Goal: Information Seeking & Learning: Check status

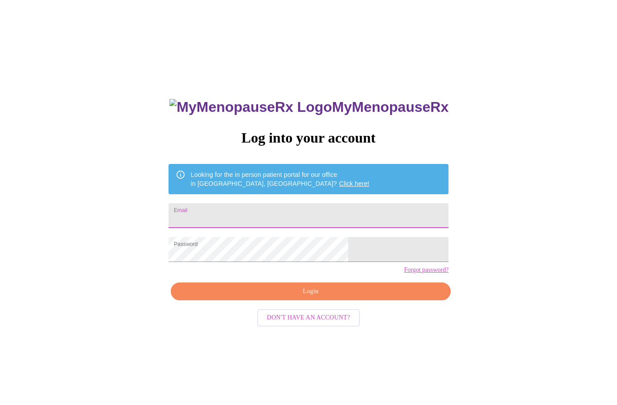
click at [272, 212] on input "Email" at bounding box center [309, 215] width 280 height 25
type input "[EMAIL_ADDRESS][DOMAIN_NAME]"
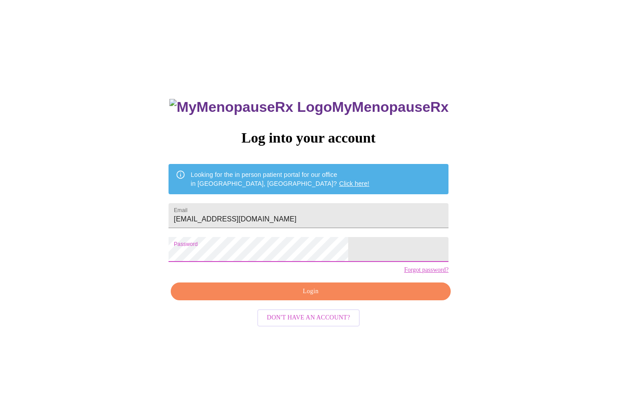
click at [463, 264] on div "MyMenopauseRx Log into your account Looking for the in person patient portal fo…" at bounding box center [309, 247] width 610 height 486
click at [332, 297] on span "Login" at bounding box center [310, 291] width 259 height 11
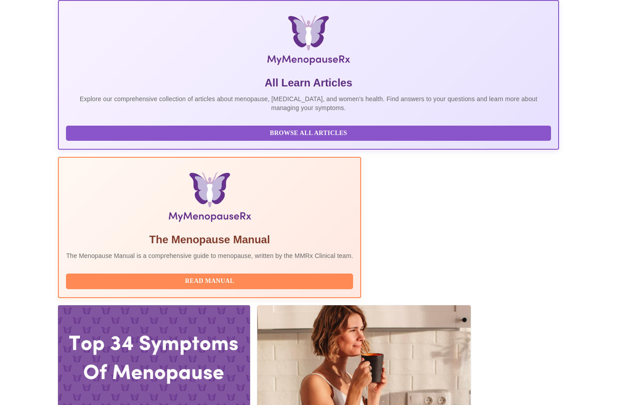
scroll to position [134, 0]
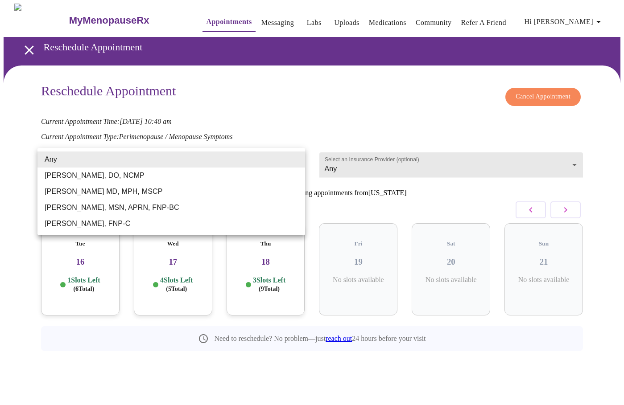
click at [298, 160] on body "MyMenopauseRx Appointments Messaging Labs Uploads Medications Community Refer a…" at bounding box center [312, 198] width 617 height 388
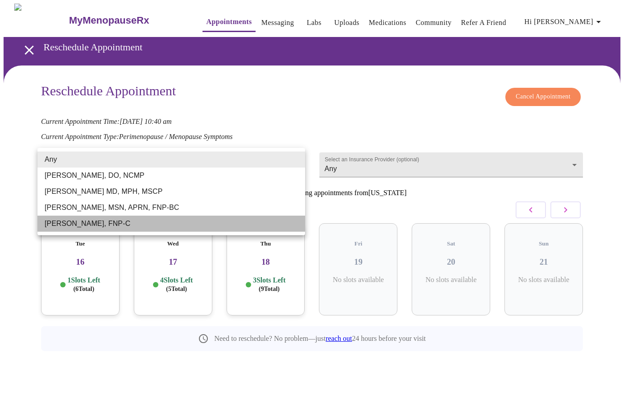
click at [210, 218] on li "[PERSON_NAME], FNP-C" at bounding box center [170, 224] width 267 height 16
type input "[PERSON_NAME], FNP-C"
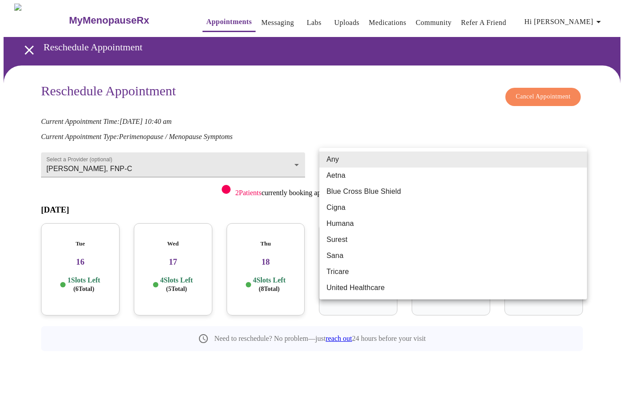
click at [445, 160] on body "MyMenopauseRx Appointments Messaging Labs Uploads Medications Community Refer a…" at bounding box center [312, 198] width 617 height 388
click at [399, 103] on div at bounding box center [312, 202] width 624 height 405
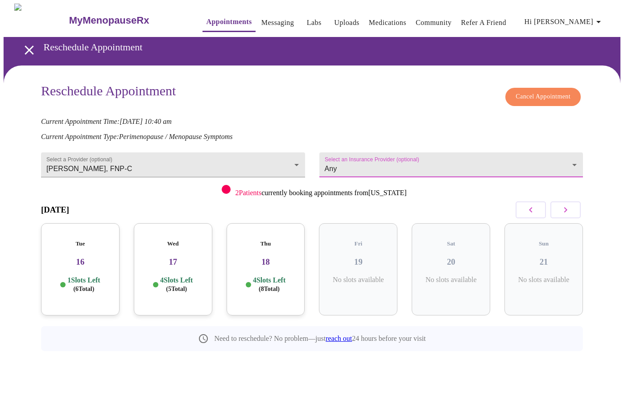
click at [450, 164] on body "MyMenopauseRx Appointments Messaging Labs Uploads Medications Community Refer a…" at bounding box center [312, 198] width 617 height 388
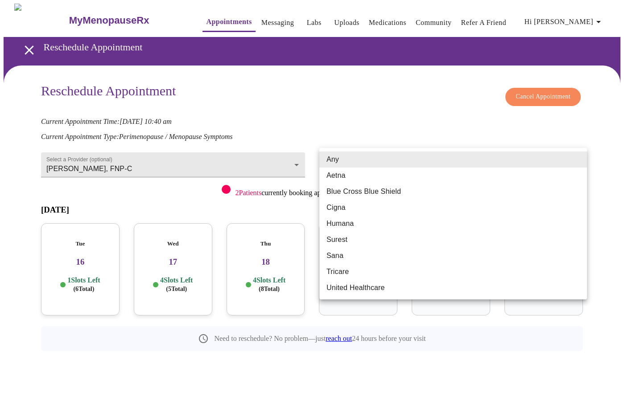
click at [386, 106] on div at bounding box center [312, 202] width 624 height 405
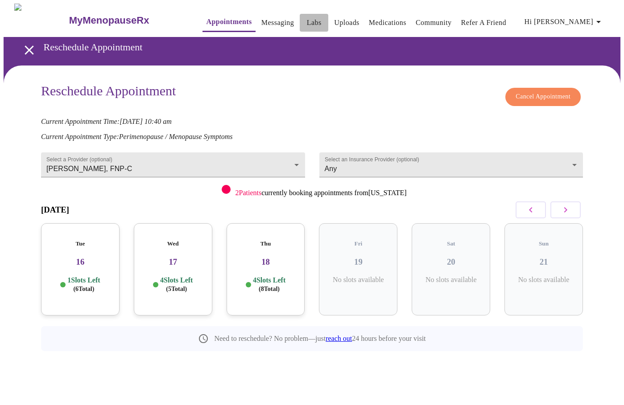
click at [307, 19] on link "Labs" at bounding box center [314, 22] width 15 height 12
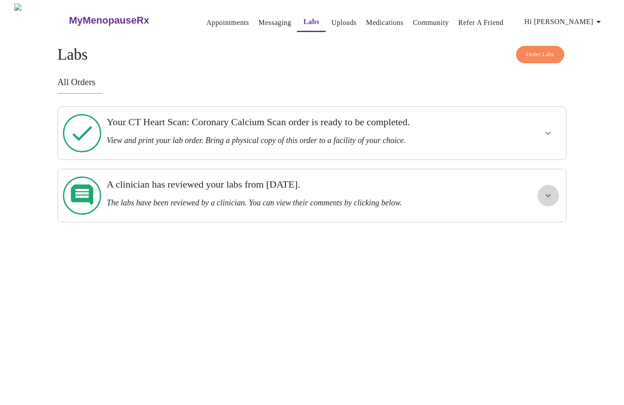
click at [551, 190] on icon "show more" at bounding box center [548, 195] width 11 height 11
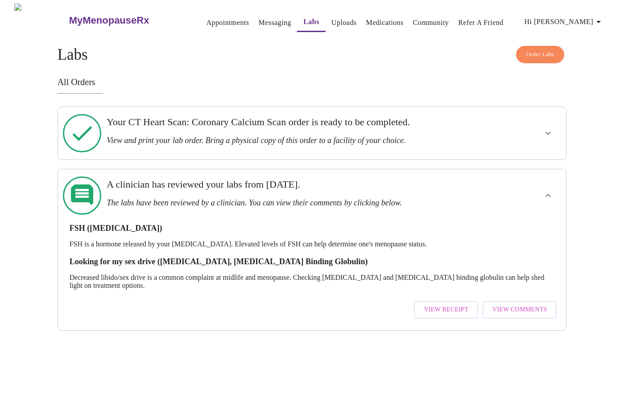
click at [517, 305] on span "View Comments" at bounding box center [519, 310] width 54 height 11
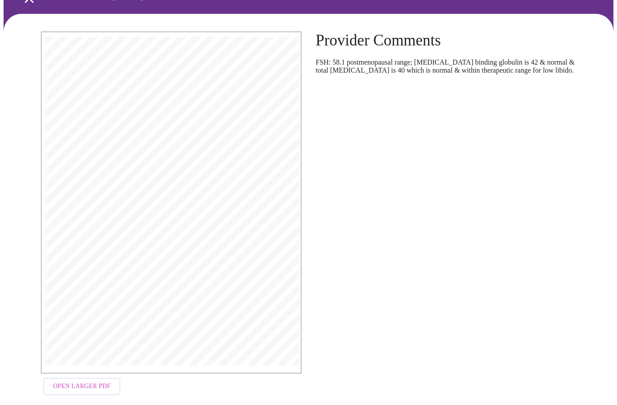
scroll to position [61, 0]
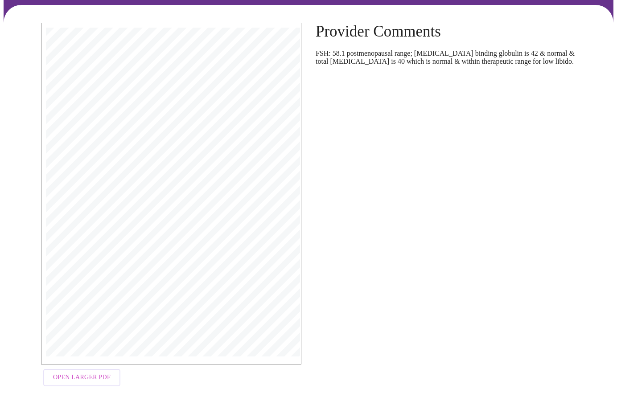
click at [78, 376] on span "Open Larger PDF" at bounding box center [82, 377] width 58 height 11
